Goal: Information Seeking & Learning: Learn about a topic

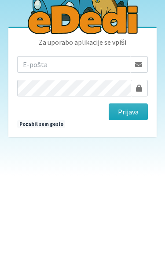
scroll to position [98, 0]
type input "ziga.dobnikar@protonmail.com"
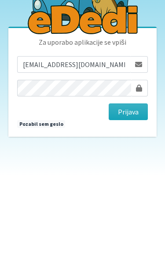
click at [128, 202] on button "Prijava" at bounding box center [127, 210] width 39 height 17
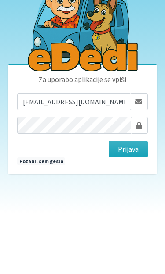
click at [140, 202] on button "Prijava" at bounding box center [127, 210] width 39 height 17
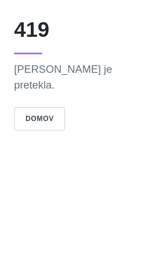
click at [65, 107] on button "Domov" at bounding box center [39, 119] width 51 height 24
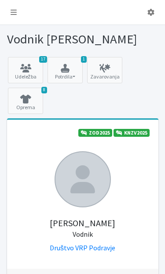
click at [16, 16] on link at bounding box center [14, 13] width 20 height 18
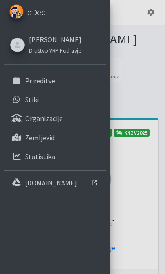
click at [24, 75] on link "Prireditve" at bounding box center [55, 81] width 103 height 18
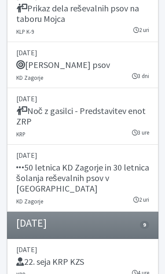
scroll to position [1332, 0]
click at [145, 162] on h5 "50 letnica KD Zagorje in 30 letnica šolanja reševalnih psov v Zasavju" at bounding box center [82, 178] width 133 height 32
click at [134, 60] on div "Tabor reševalnih psov" at bounding box center [82, 66] width 133 height 12
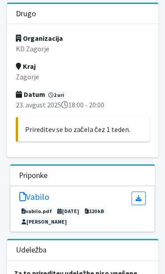
scroll to position [100, 0]
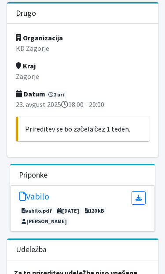
click at [37, 191] on h5 "Vabilo" at bounding box center [34, 196] width 30 height 11
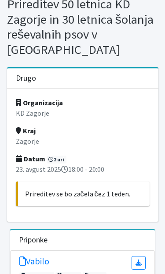
scroll to position [34, 0]
